Goal: Check status

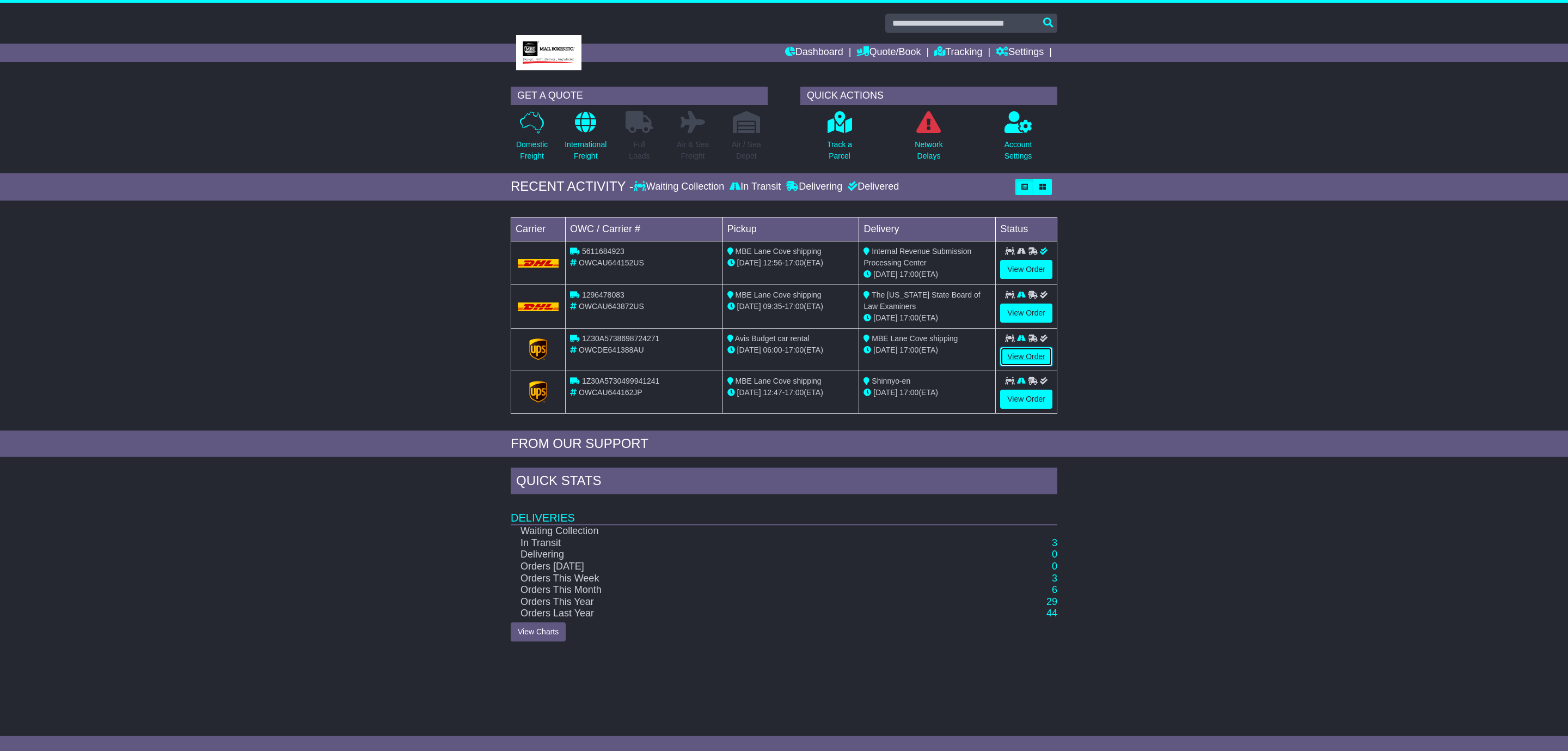
click at [1023, 355] on link "View Order" at bounding box center [1026, 356] width 52 height 19
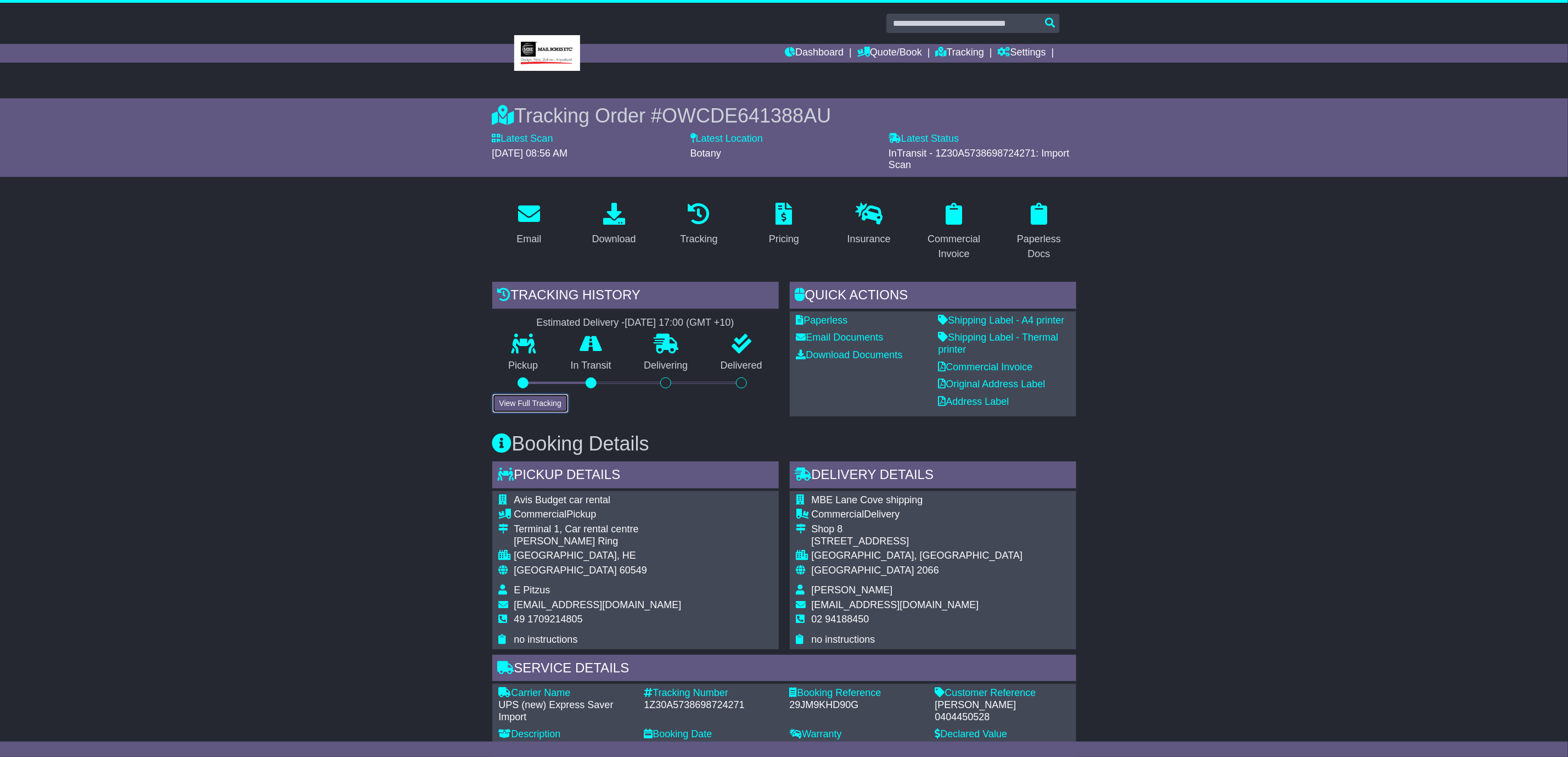
click at [514, 400] on button "View Full Tracking" at bounding box center [530, 403] width 76 height 19
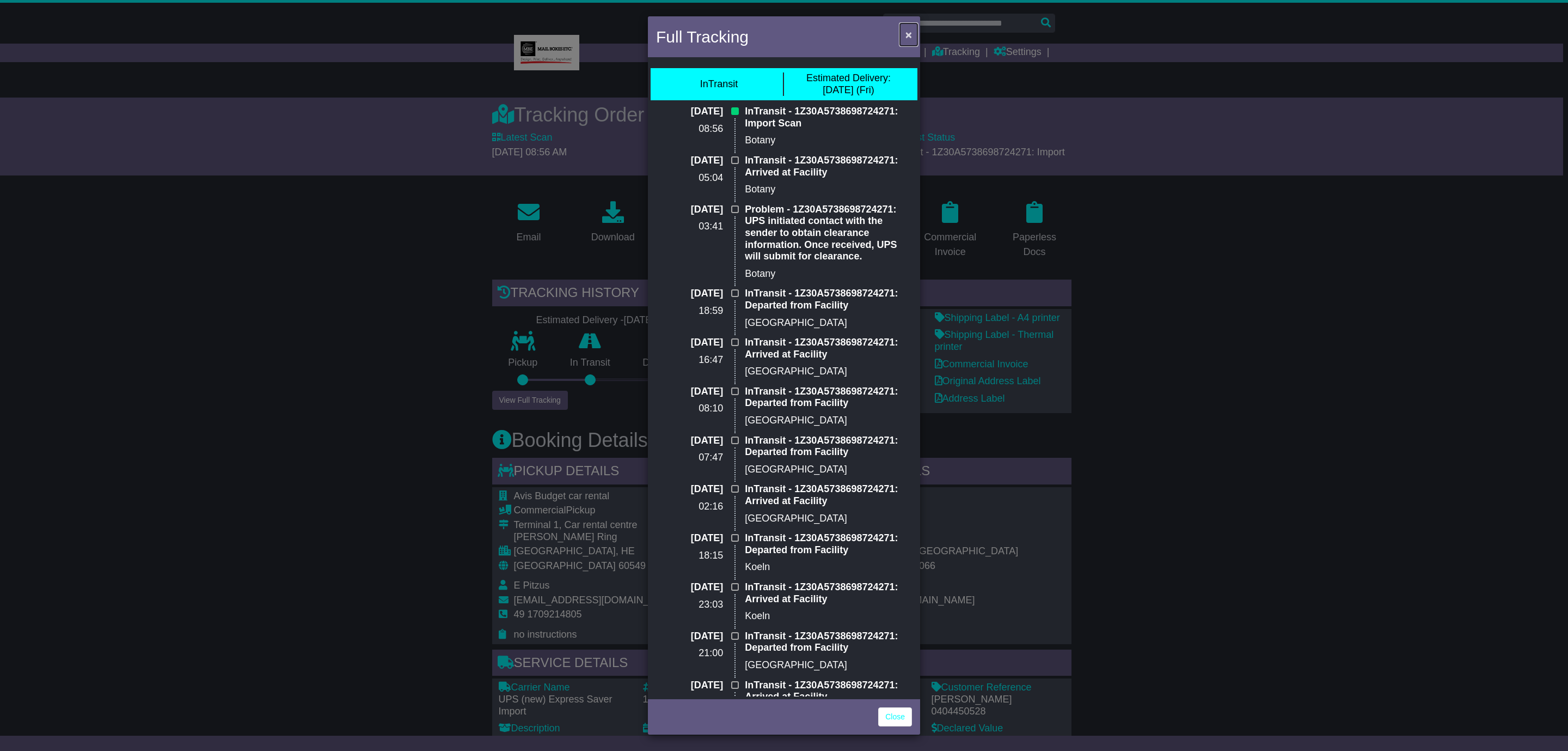
click at [908, 33] on span "×" at bounding box center [908, 35] width 7 height 13
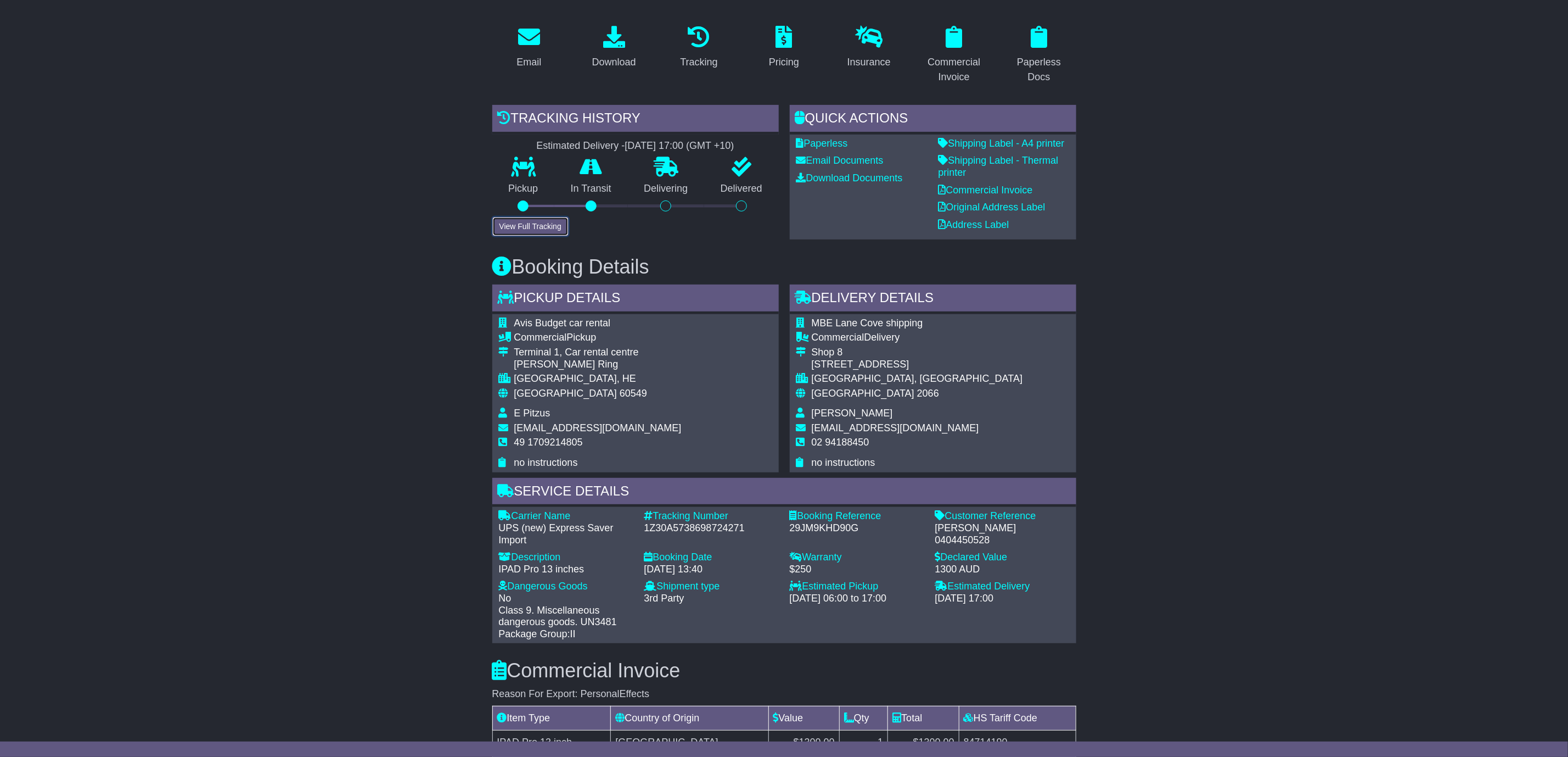
scroll to position [158, 0]
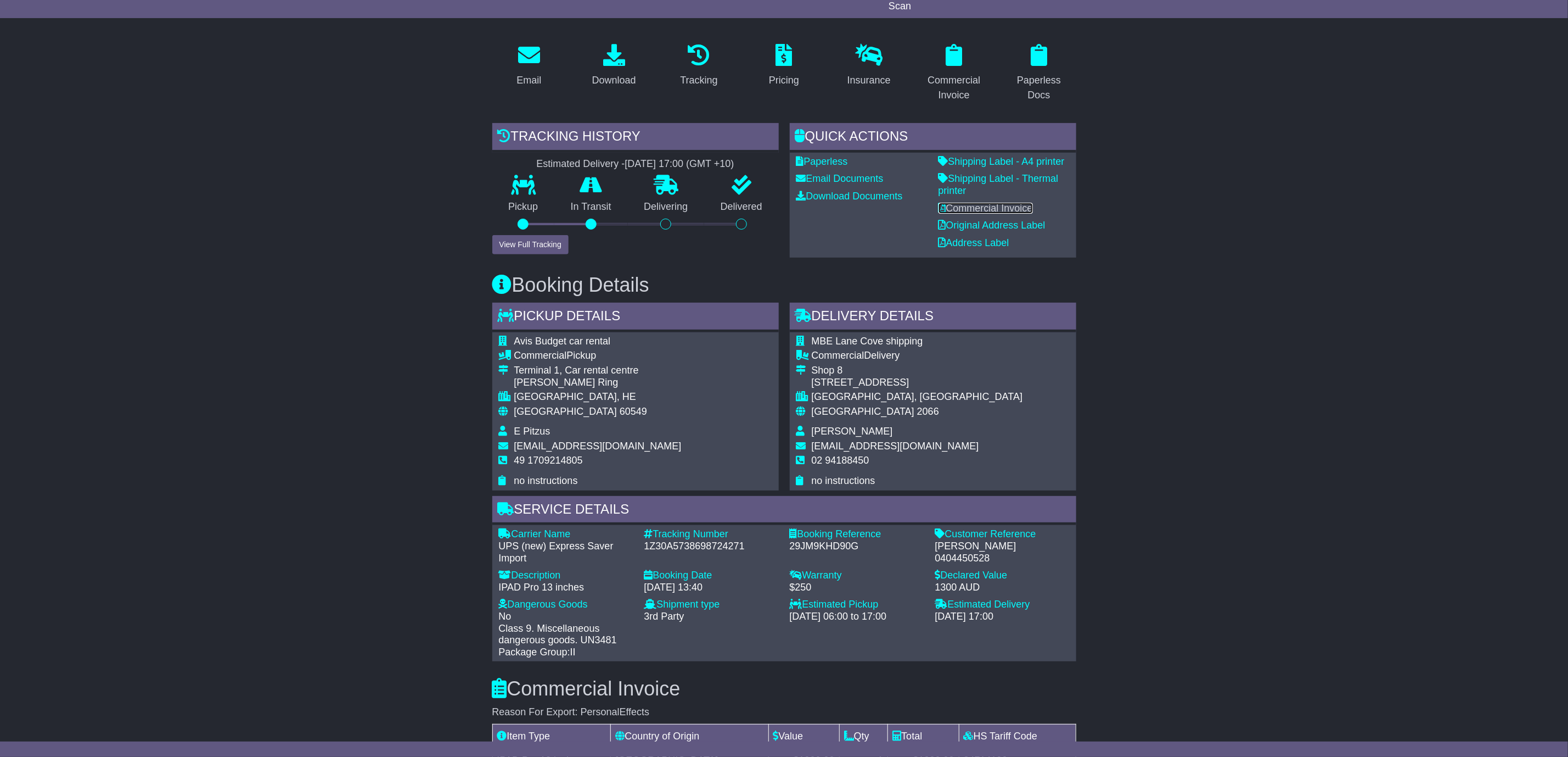
click at [989, 208] on link "Commercial Invoice" at bounding box center [986, 208] width 95 height 11
